Goal: Task Accomplishment & Management: Manage account settings

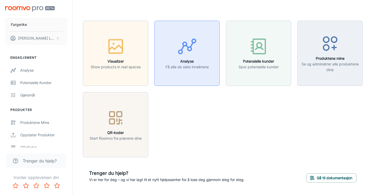
click at [181, 43] on icon "button" at bounding box center [186, 46] width 19 height 19
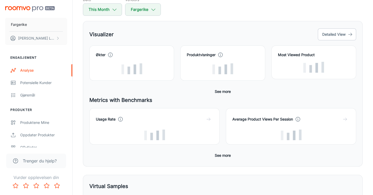
scroll to position [120, 0]
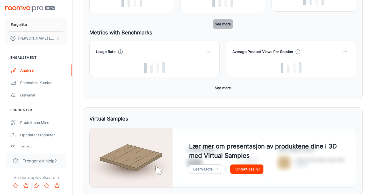
click at [227, 25] on button "See more" at bounding box center [223, 23] width 20 height 9
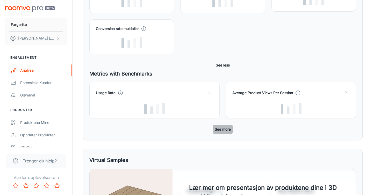
click at [218, 131] on button "See more" at bounding box center [223, 129] width 20 height 9
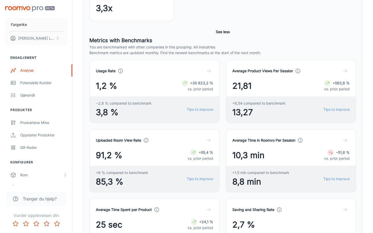
scroll to position [162, 0]
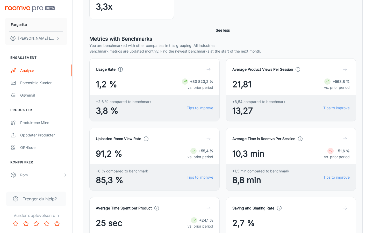
click at [225, 146] on div "Average Time in Roomvo Per Session 10,3 min −51,6 % vs. prior period +1,5 min c…" at bounding box center [288, 155] width 137 height 69
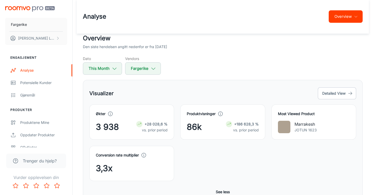
scroll to position [0, 0]
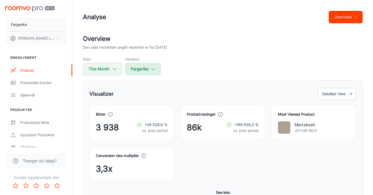
click at [146, 68] on button "Fargerike" at bounding box center [143, 69] width 36 height 12
click at [146, 68] on div at bounding box center [186, 97] width 373 height 195
click at [103, 68] on button "This Month" at bounding box center [102, 69] width 39 height 12
select select "7"
select select "2025"
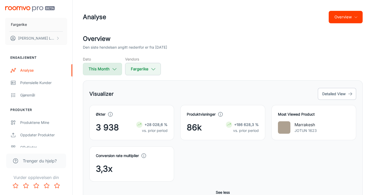
select select "7"
select select "2025"
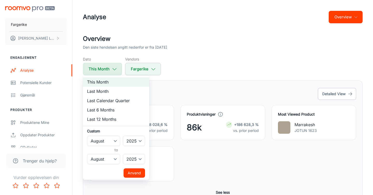
click at [103, 68] on div at bounding box center [186, 97] width 373 height 195
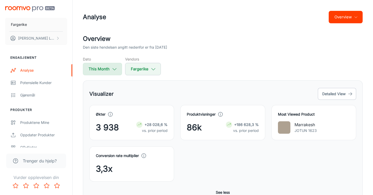
click at [103, 68] on button "This Month" at bounding box center [102, 69] width 39 height 12
select select "7"
select select "2025"
select select "7"
select select "2025"
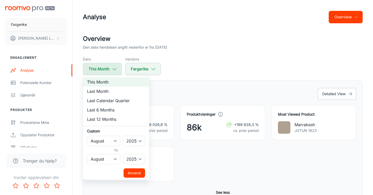
click at [103, 68] on div at bounding box center [186, 97] width 373 height 195
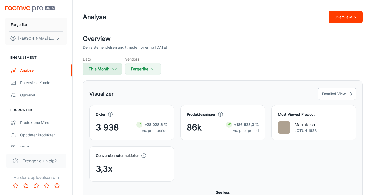
click at [103, 68] on button "This Month" at bounding box center [102, 69] width 39 height 12
select select "7"
select select "2025"
select select "7"
select select "2025"
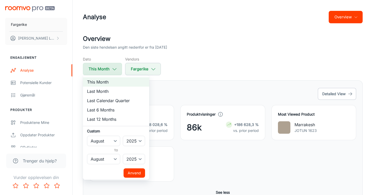
click at [103, 68] on div at bounding box center [186, 97] width 373 height 195
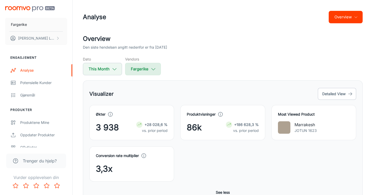
click at [155, 73] on button "Fargerike" at bounding box center [143, 69] width 36 height 12
click at [155, 73] on div at bounding box center [186, 97] width 373 height 195
click at [218, 55] on div "Overview Den siste hendelsen angitt nedenfor er fra [DATE] Dato This Month Vend…" at bounding box center [223, 54] width 280 height 41
click at [196, 62] on div "Dato This Month Vendors Fargerike" at bounding box center [223, 65] width 280 height 19
click at [34, 70] on div "Analyse" at bounding box center [43, 71] width 47 height 6
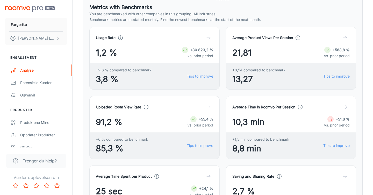
scroll to position [195, 0]
